Goal: Navigation & Orientation: Go to known website

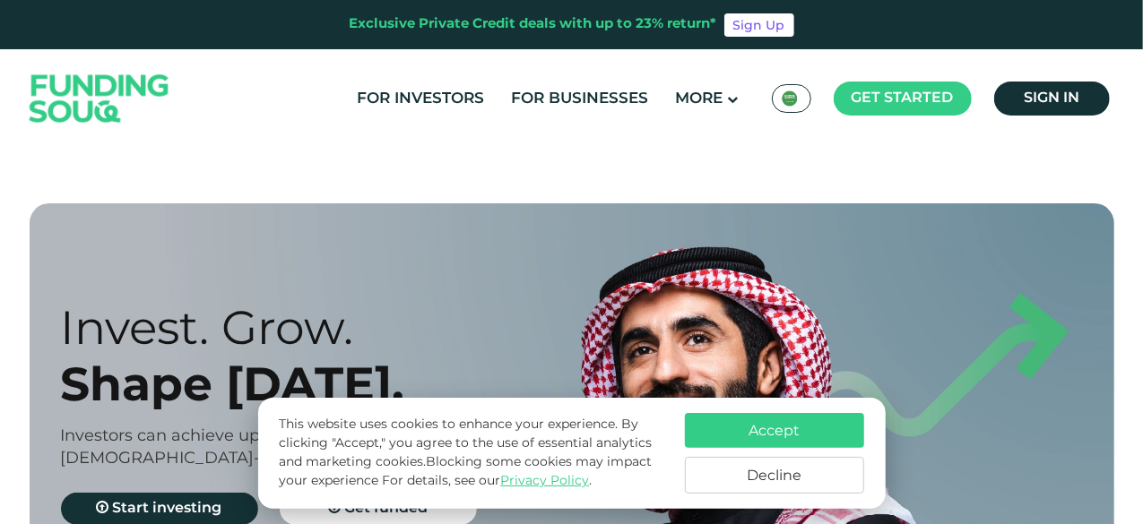
click at [788, 106] on img at bounding box center [790, 99] width 16 height 16
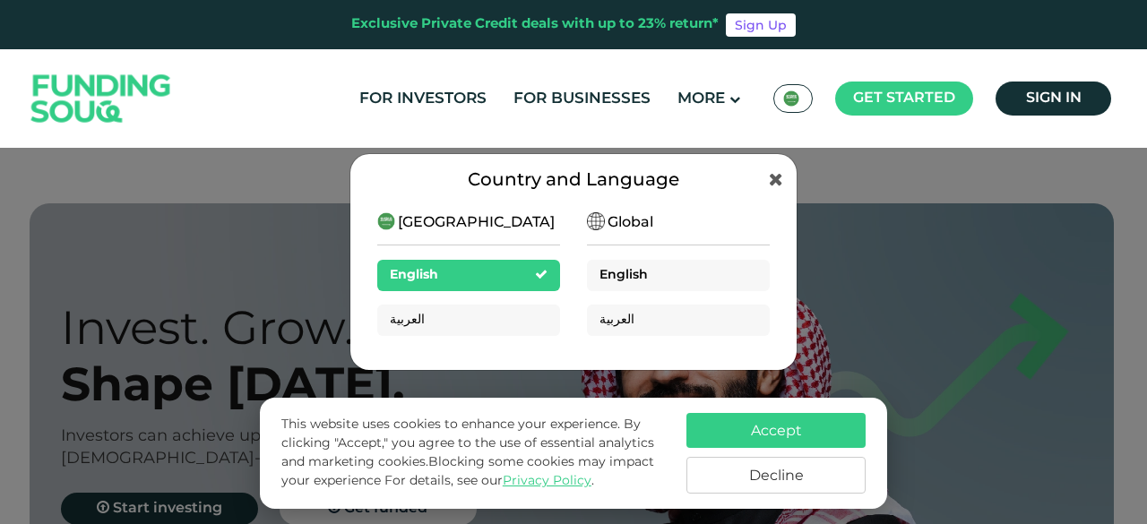
click at [611, 276] on span "English" at bounding box center [624, 275] width 48 height 13
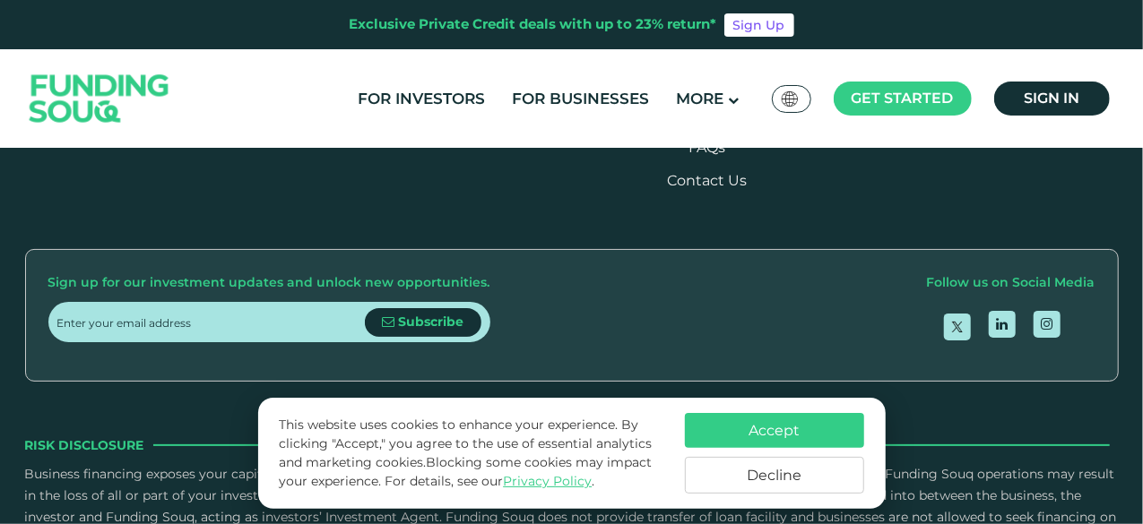
scroll to position [2270, 0]
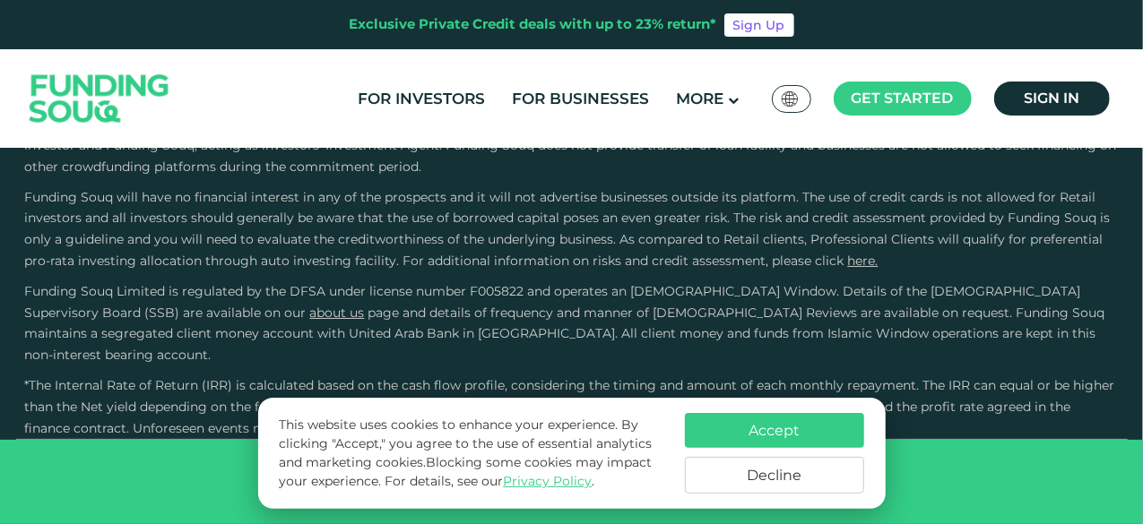
type tc-range-slider "4"
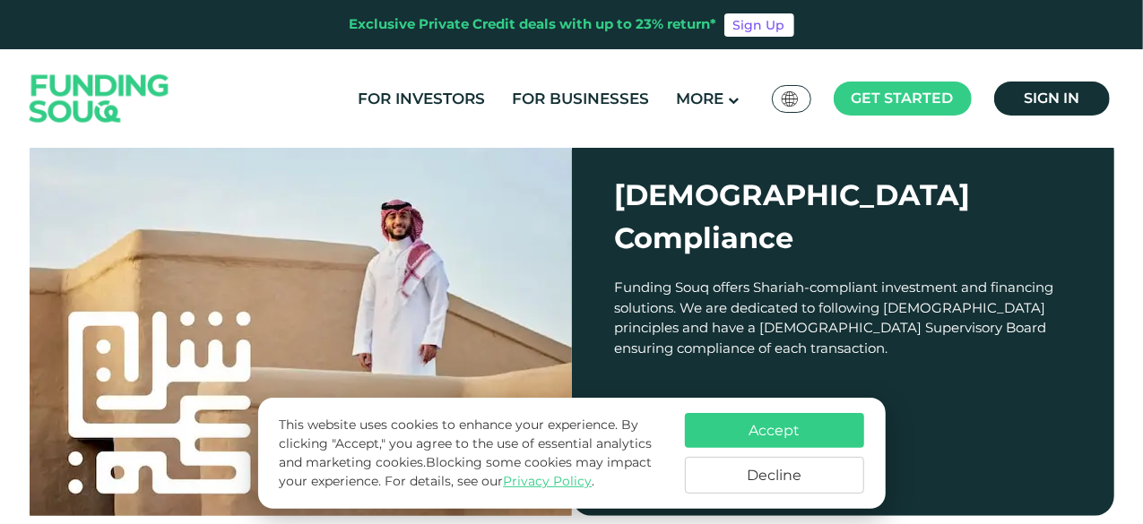
scroll to position [1243, 0]
